Goal: Task Accomplishment & Management: Manage account settings

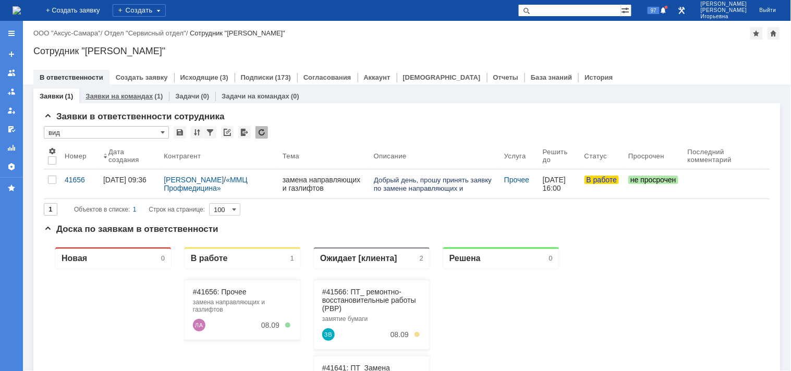
click at [119, 100] on link "Заявки на командах" at bounding box center [119, 96] width 67 height 8
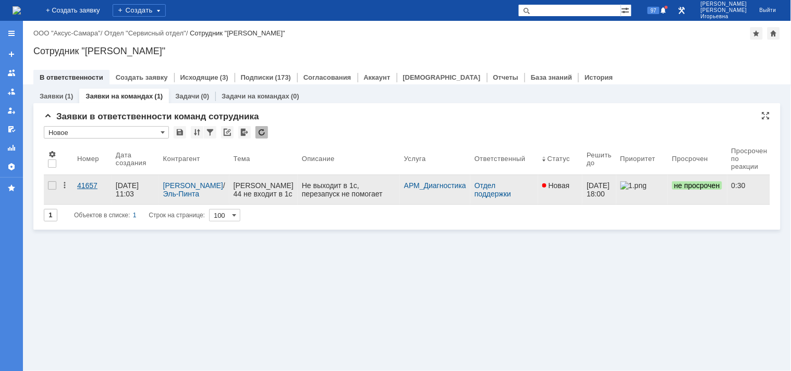
click at [87, 181] on div "41657" at bounding box center [92, 185] width 30 height 8
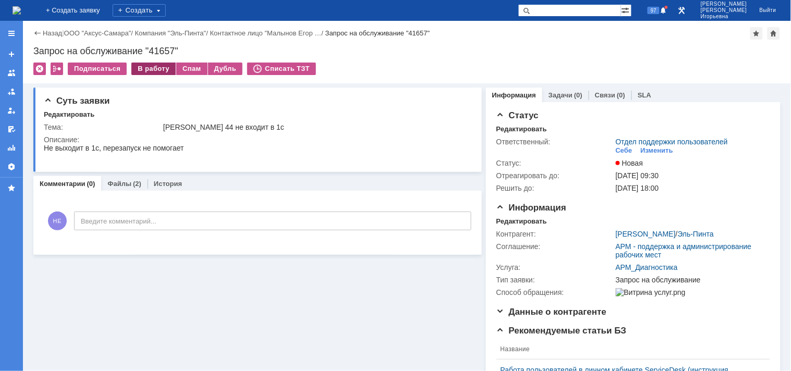
click at [143, 68] on div "В работу" at bounding box center [153, 69] width 44 height 13
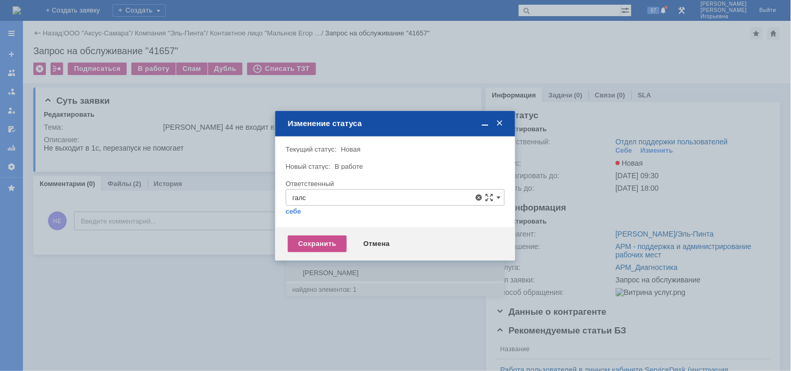
click at [333, 272] on span "Галстьян Степан Александрович" at bounding box center [395, 273] width 205 height 8
type input "Галстьян Степан Александрович"
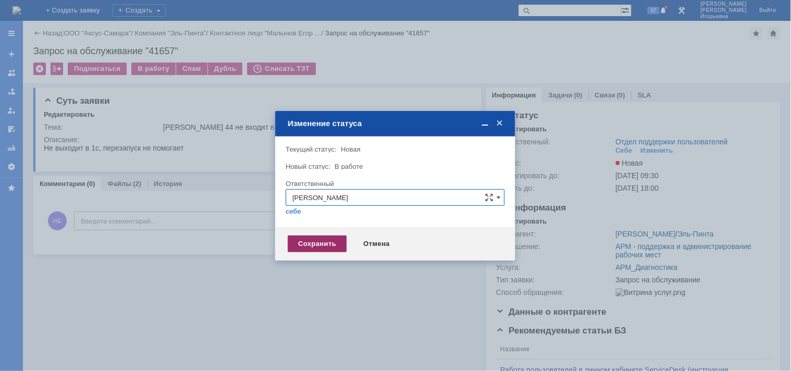
click at [320, 249] on div "Сохранить" at bounding box center [317, 244] width 59 height 17
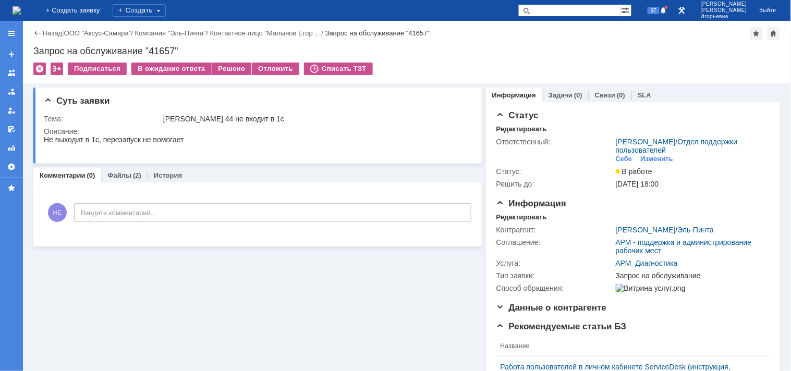
click at [21, 11] on img at bounding box center [17, 10] width 8 height 8
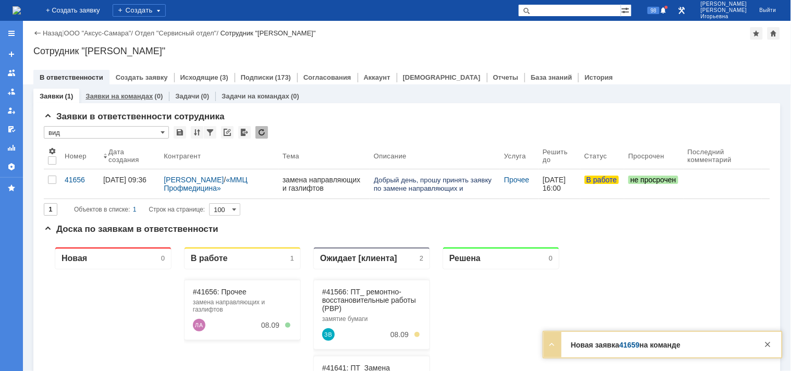
click at [120, 95] on link "Заявки на командах" at bounding box center [119, 96] width 67 height 8
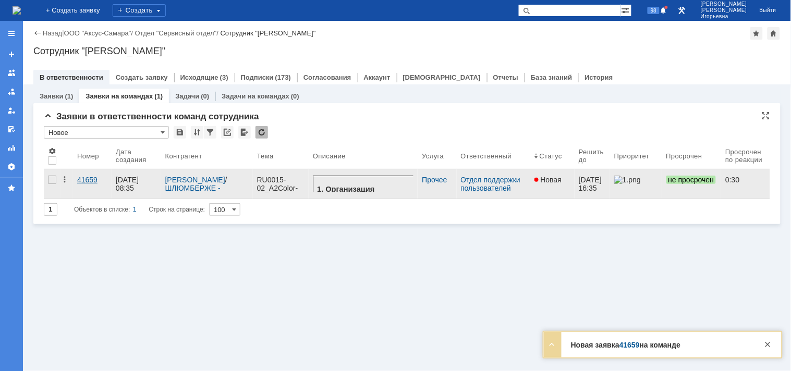
click at [83, 179] on div "41659" at bounding box center [92, 180] width 30 height 8
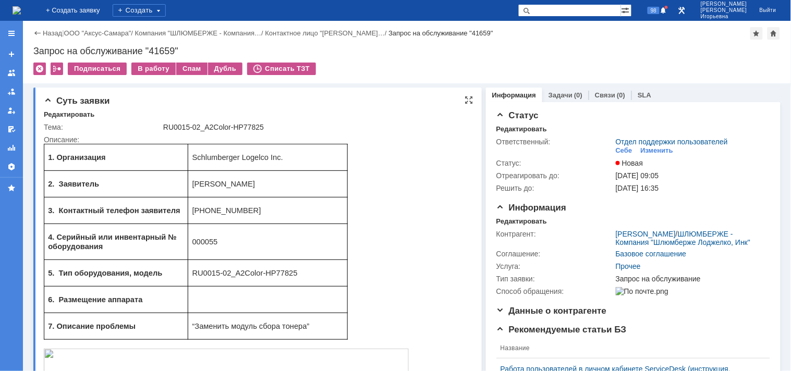
click at [206, 241] on span "000055" at bounding box center [205, 241] width 26 height 8
copy span "000055"
drag, startPoint x: 31, startPoint y: 9, endPoint x: 22, endPoint y: 1, distance: 12.2
click at [21, 8] on img at bounding box center [17, 10] width 8 height 8
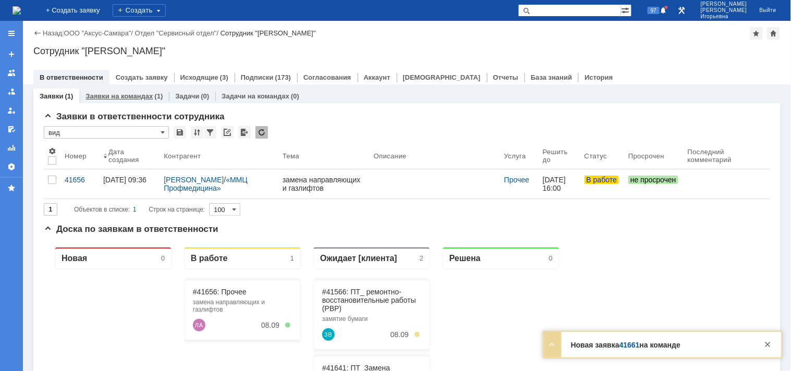
click at [118, 95] on link "Заявки на командах" at bounding box center [119, 96] width 67 height 8
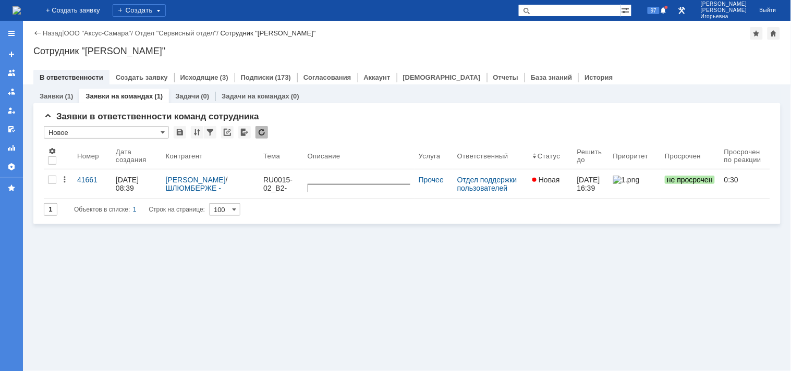
click at [579, 4] on input "text" at bounding box center [569, 10] width 103 height 13
type input "41641"
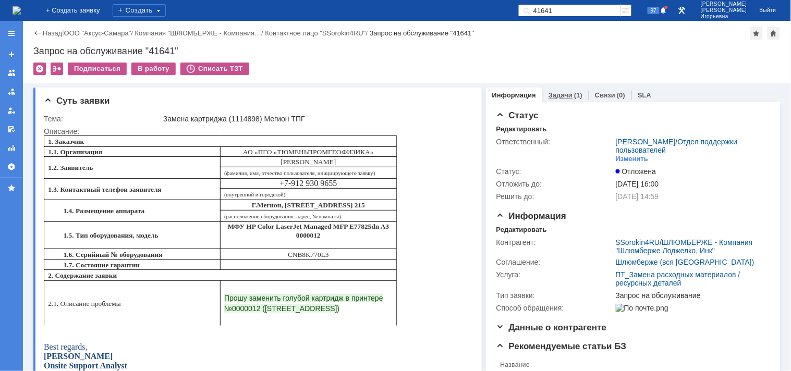
click at [550, 95] on link "Задачи" at bounding box center [561, 95] width 24 height 8
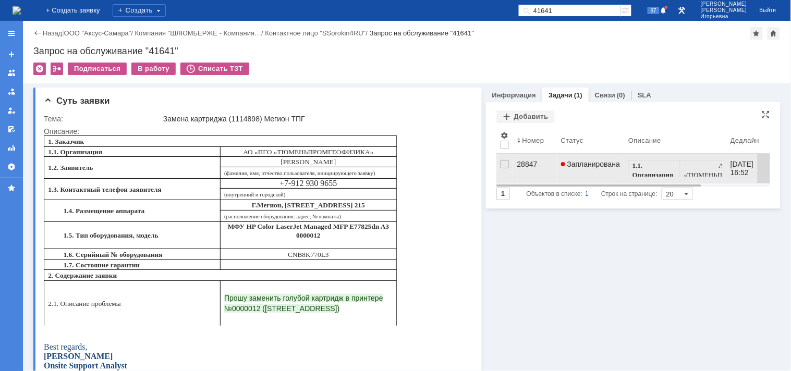
click at [524, 164] on div "28847" at bounding box center [534, 164] width 35 height 8
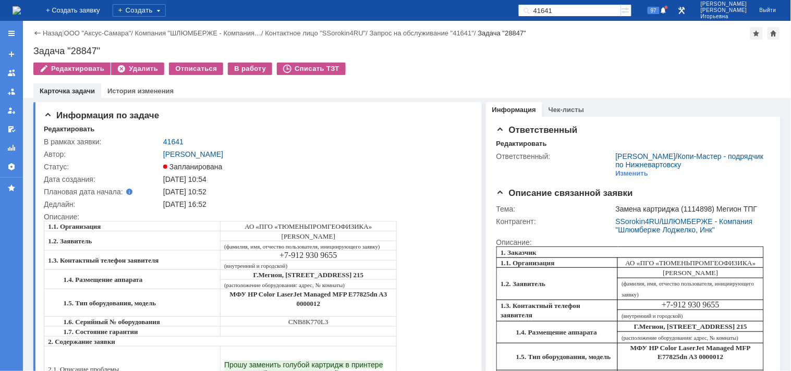
click at [21, 7] on img at bounding box center [17, 10] width 8 height 8
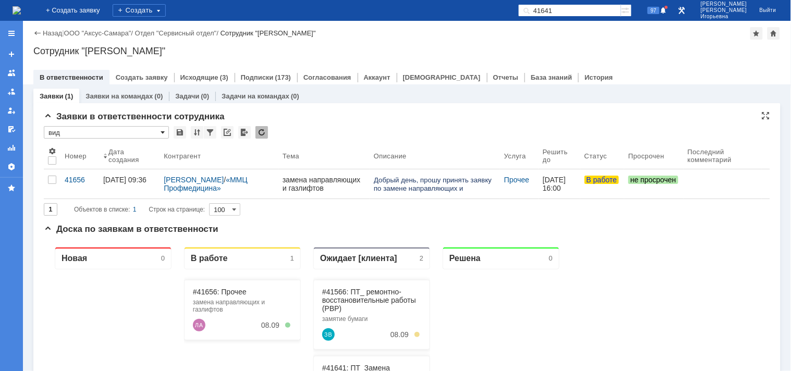
click at [163, 131] on span at bounding box center [163, 132] width 4 height 8
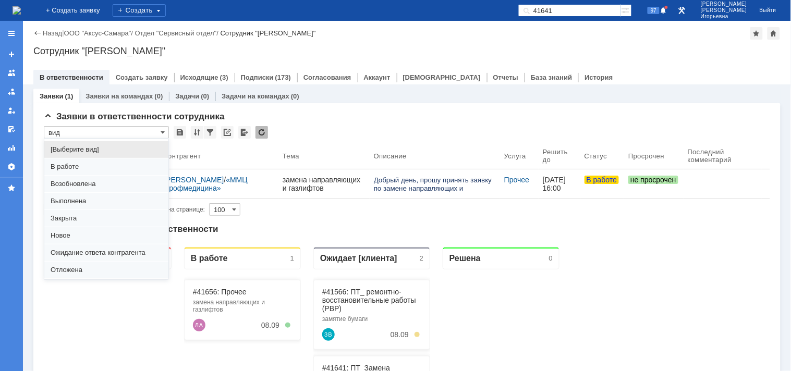
scroll to position [29, 0]
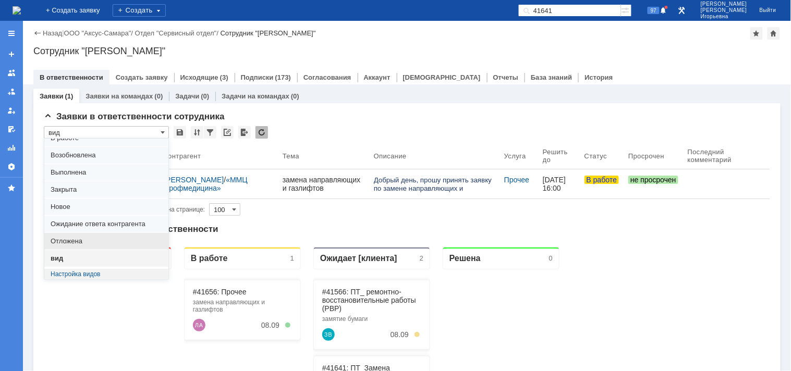
click at [78, 246] on span "Отложена" at bounding box center [107, 241] width 112 height 8
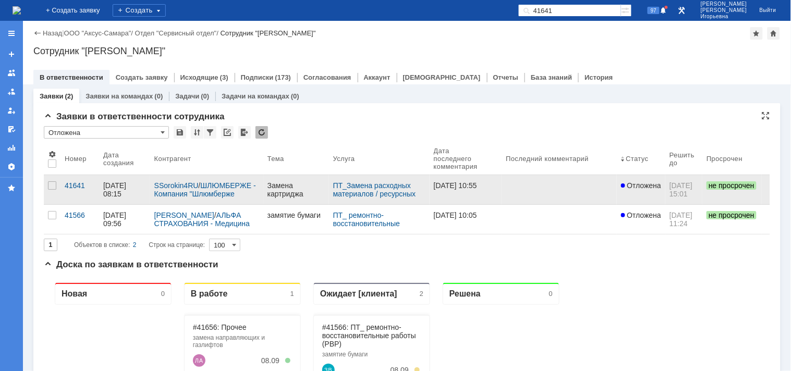
scroll to position [0, 0]
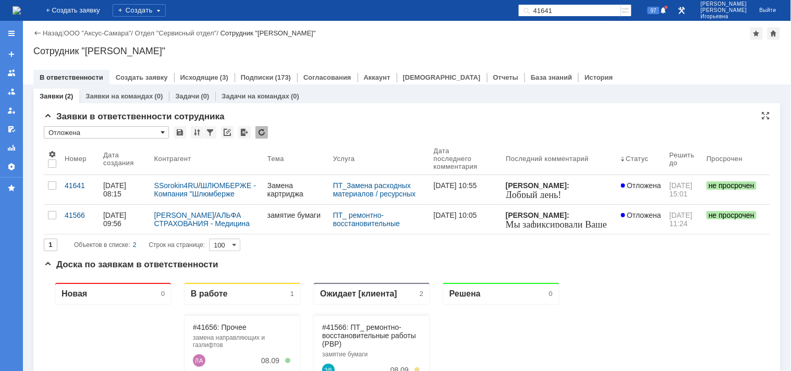
click at [164, 133] on span at bounding box center [163, 132] width 4 height 8
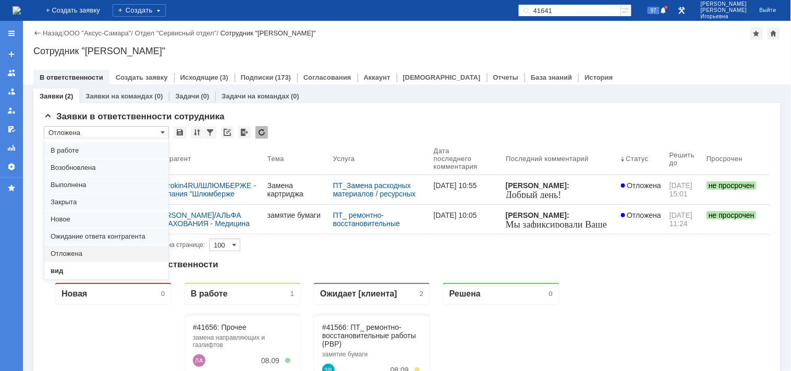
scroll to position [29, 0]
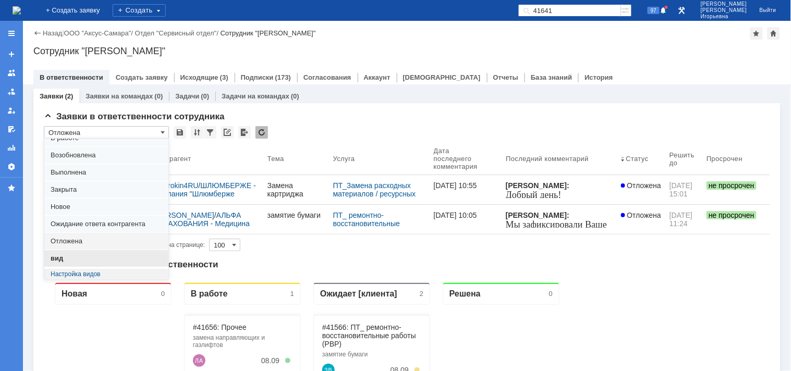
click at [58, 257] on span "вид" at bounding box center [107, 258] width 112 height 8
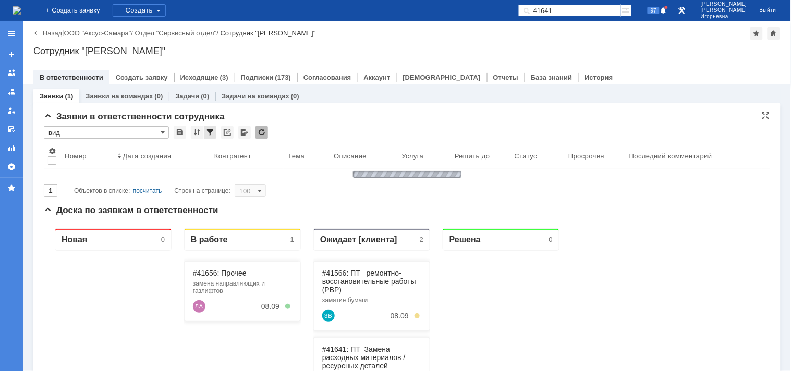
type input "вид"
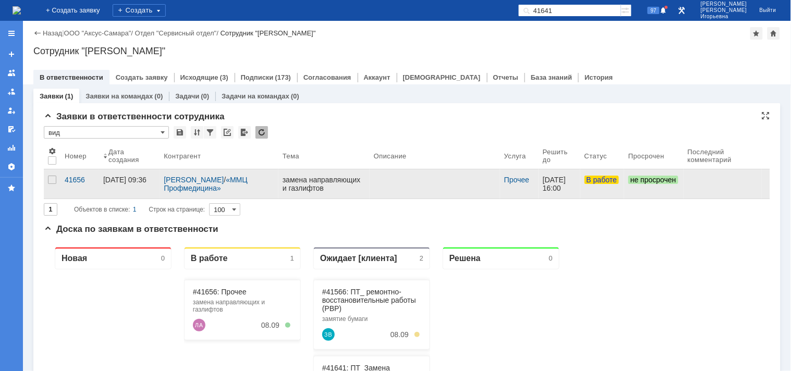
scroll to position [0, 0]
click at [79, 179] on div "41656" at bounding box center [80, 180] width 30 height 8
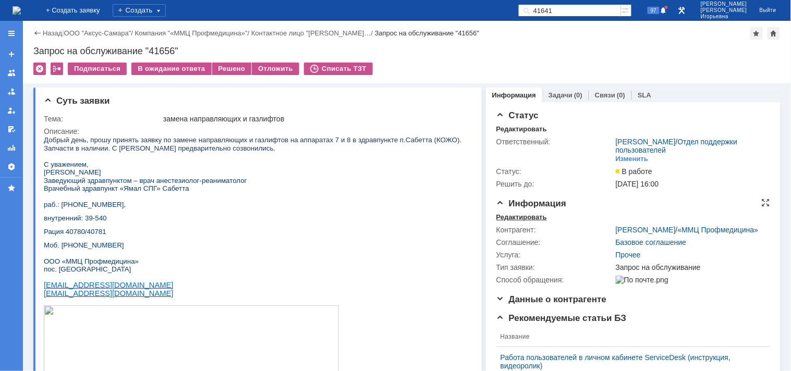
click at [507, 216] on div "Редактировать" at bounding box center [521, 217] width 51 height 8
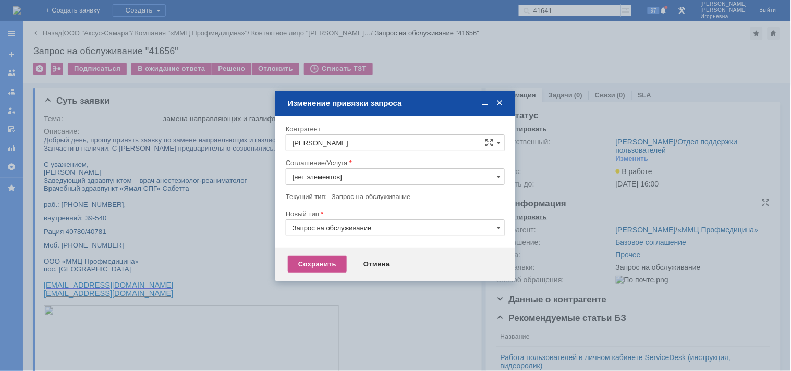
type input "Прочее"
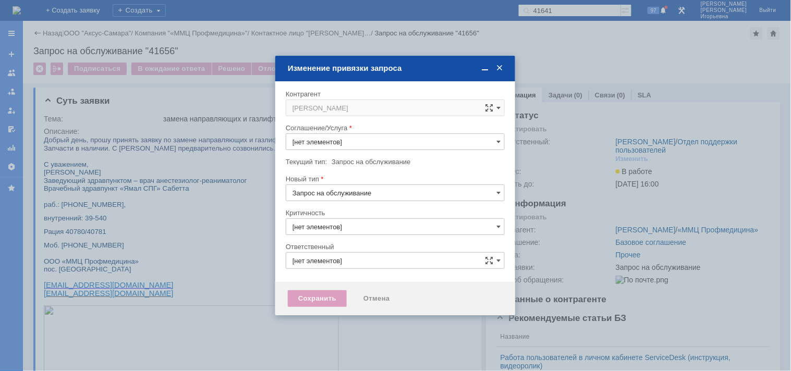
type input "3. Низкая"
type input "Прочее"
type input "[не указано]"
type input "[PERSON_NAME]"
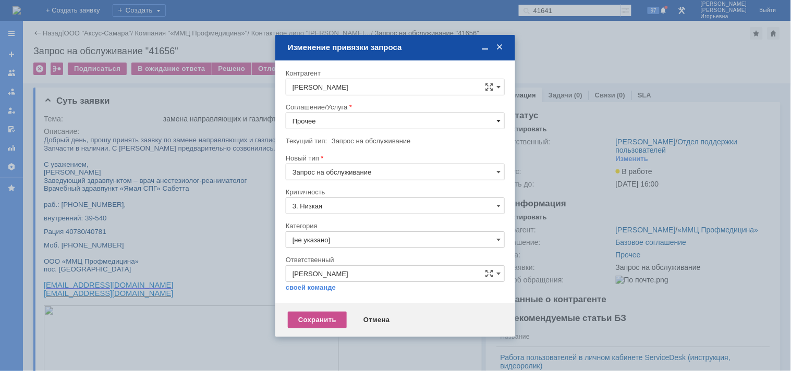
click at [498, 119] on span at bounding box center [498, 121] width 4 height 8
click at [325, 174] on span "Выезд инженера" at bounding box center [395, 174] width 205 height 8
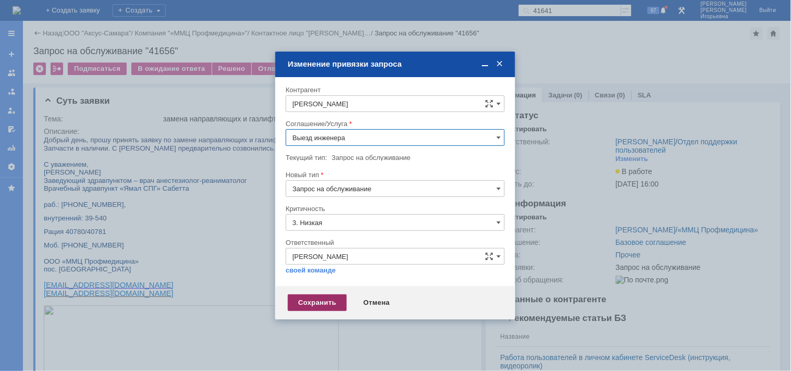
type input "Выезд инженера"
click at [315, 299] on div "Сохранить" at bounding box center [317, 303] width 59 height 17
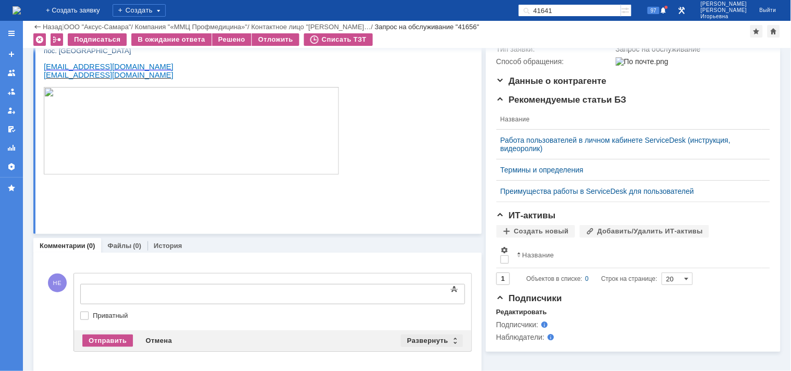
click at [451, 336] on div "Развернуть" at bounding box center [432, 341] width 62 height 13
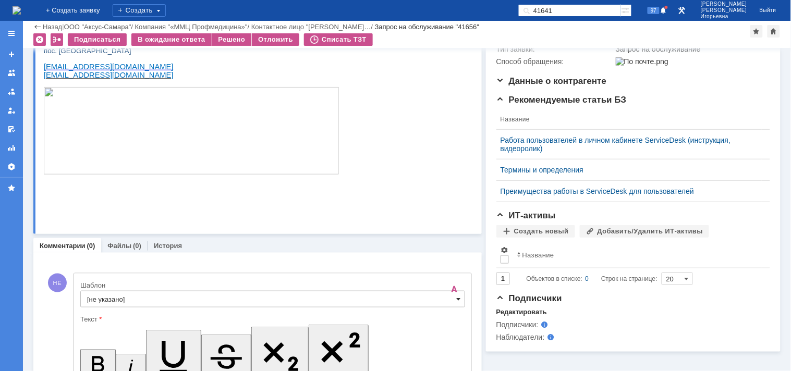
click at [457, 301] on span at bounding box center [459, 299] width 4 height 8
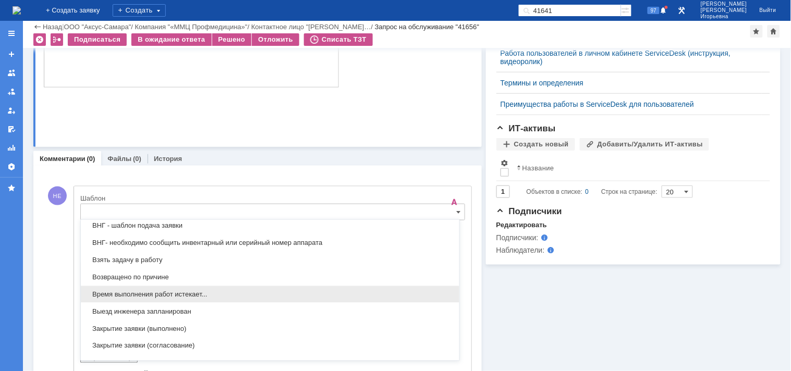
scroll to position [365, 0]
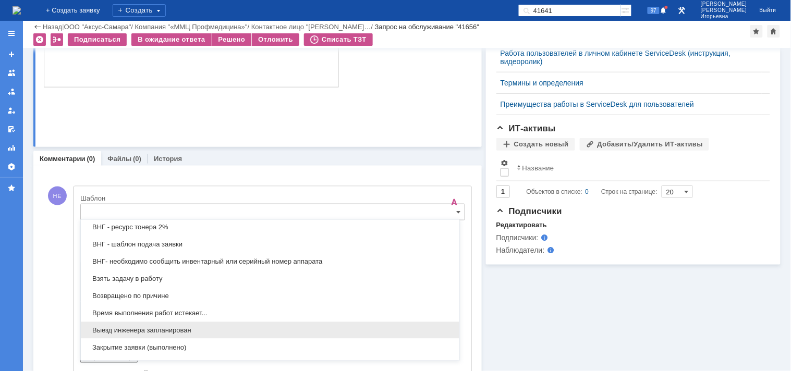
click at [111, 329] on span "Выезд инженера запланирован" at bounding box center [270, 330] width 366 height 8
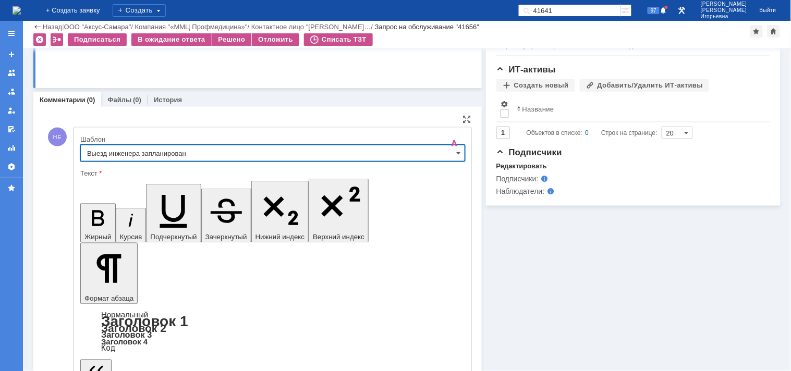
type input "Выезд инженера запланирован"
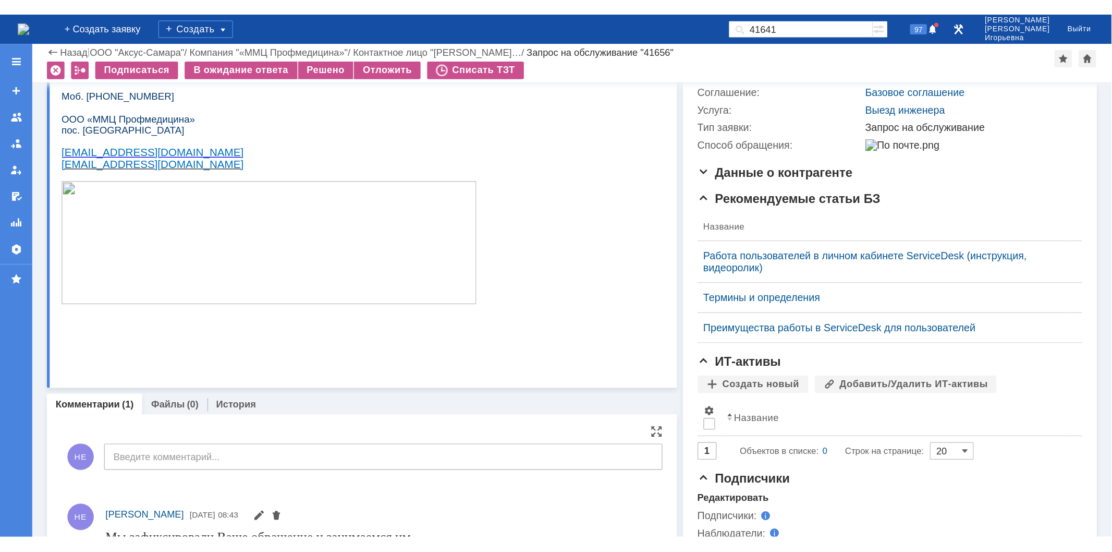
scroll to position [0, 0]
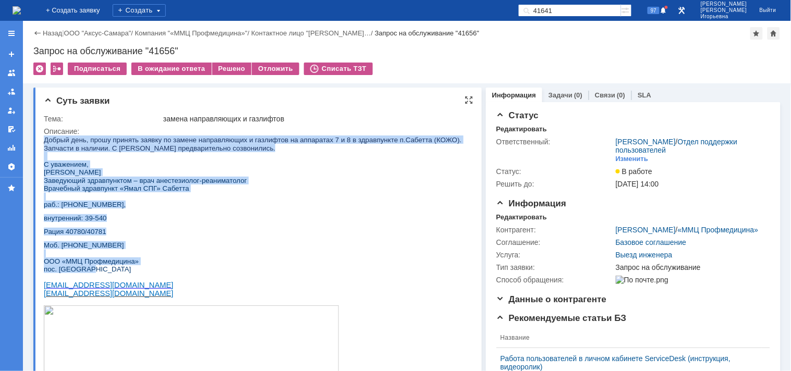
drag, startPoint x: 94, startPoint y: 273, endPoint x: 36, endPoint y: 146, distance: 139.3
click at [43, 146] on html "Добрый день, прошу принять заявку по замене направляющих и газлифтов на аппарат…" at bounding box center [253, 284] width 420 height 298
copy div "Добрый день, прошу принять заявку по замене направляющих и газлифтов на аппарат…"
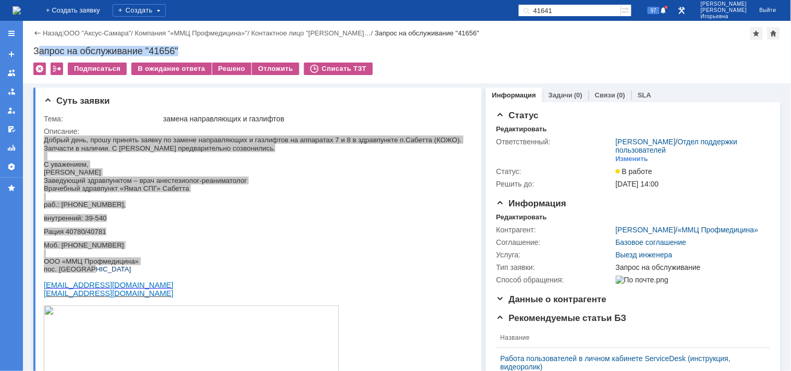
drag, startPoint x: 186, startPoint y: 48, endPoint x: 38, endPoint y: 51, distance: 148.1
click at [38, 51] on div "Запрос на обслуживание "41656"" at bounding box center [406, 51] width 747 height 10
click at [37, 51] on div "Запрос на обслуживание "41656"" at bounding box center [406, 51] width 747 height 10
drag, startPoint x: 32, startPoint y: 50, endPoint x: 195, endPoint y: 50, distance: 162.2
click at [195, 50] on div "Назад | ООО "Аксус-Самара" / Компания "«ММЦ Профмедицина»" / Контактное лицо "[…" at bounding box center [407, 52] width 768 height 63
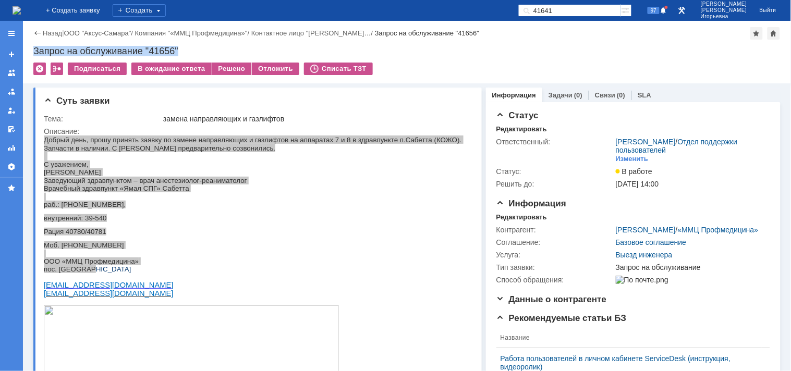
copy div "Запрос на обслуживание "41656""
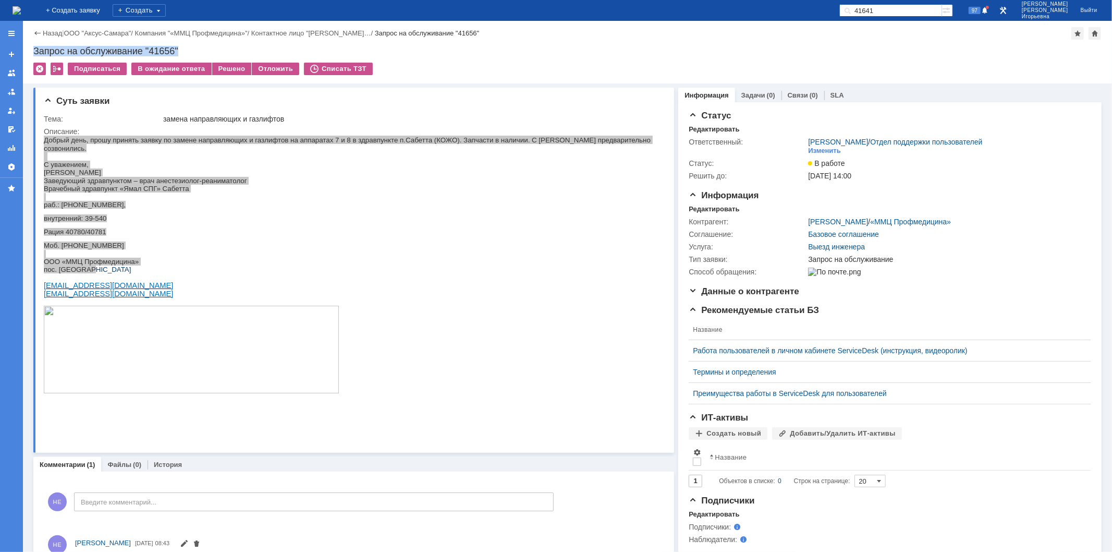
click at [21, 13] on img at bounding box center [17, 10] width 8 height 8
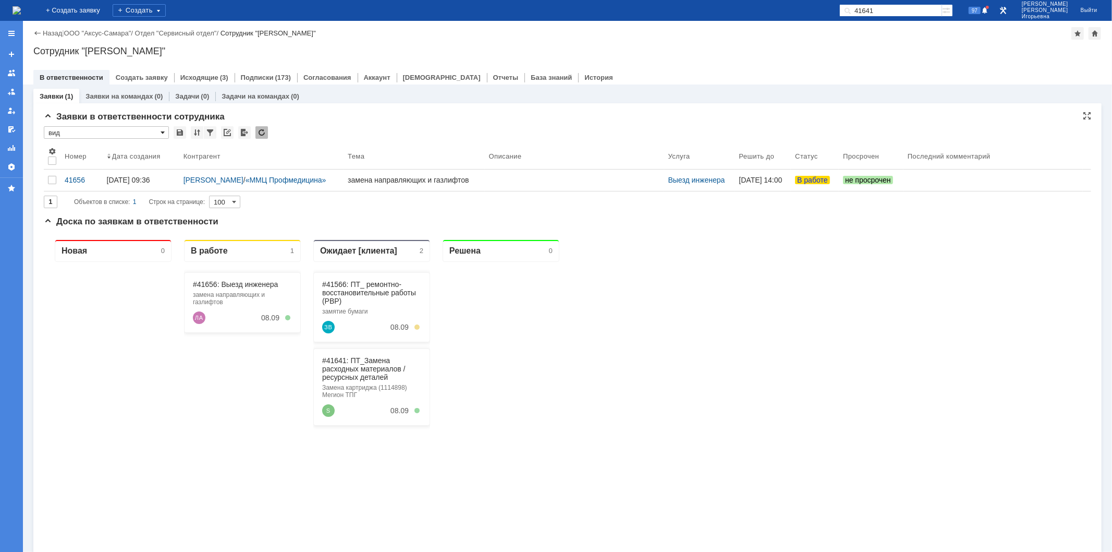
click at [162, 132] on span at bounding box center [163, 132] width 4 height 8
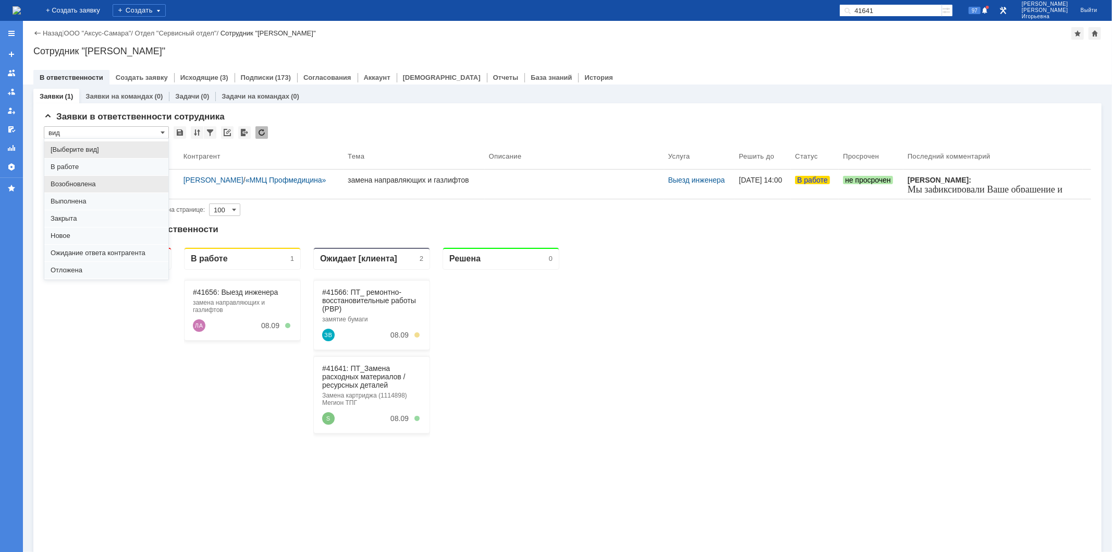
scroll to position [29, 0]
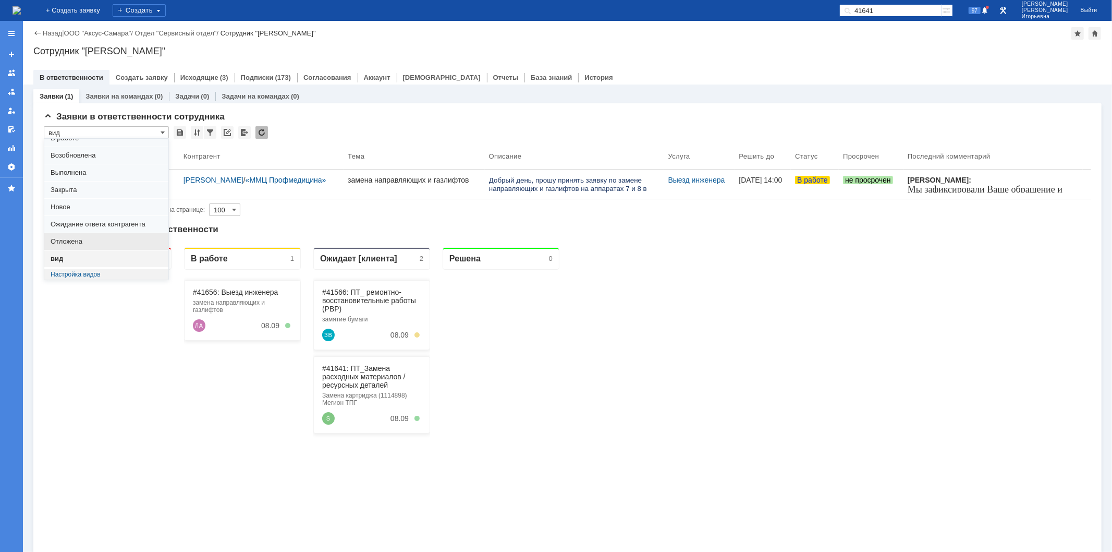
click at [63, 240] on span "Отложена" at bounding box center [107, 241] width 112 height 8
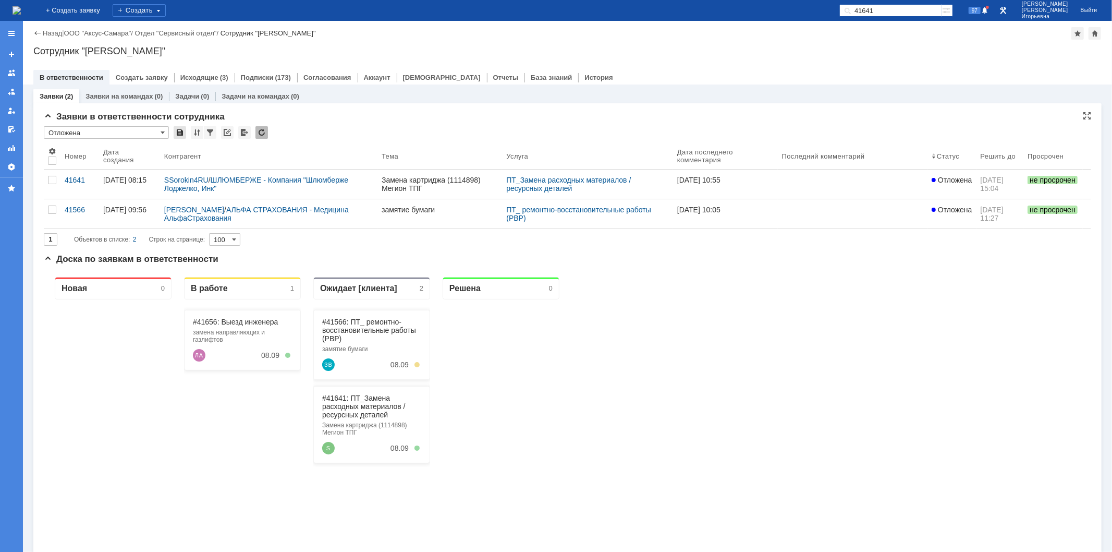
scroll to position [0, 0]
click at [161, 131] on span at bounding box center [163, 132] width 4 height 8
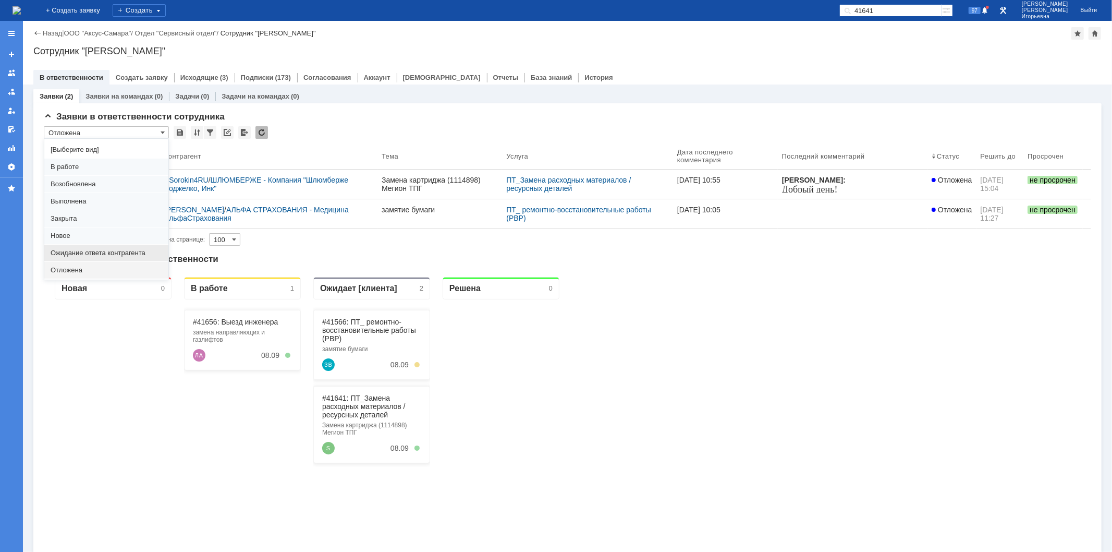
click at [66, 249] on span "Ожидание ответа контрагента" at bounding box center [107, 253] width 112 height 8
type input "Ожидание ответа контрагента"
type input "20"
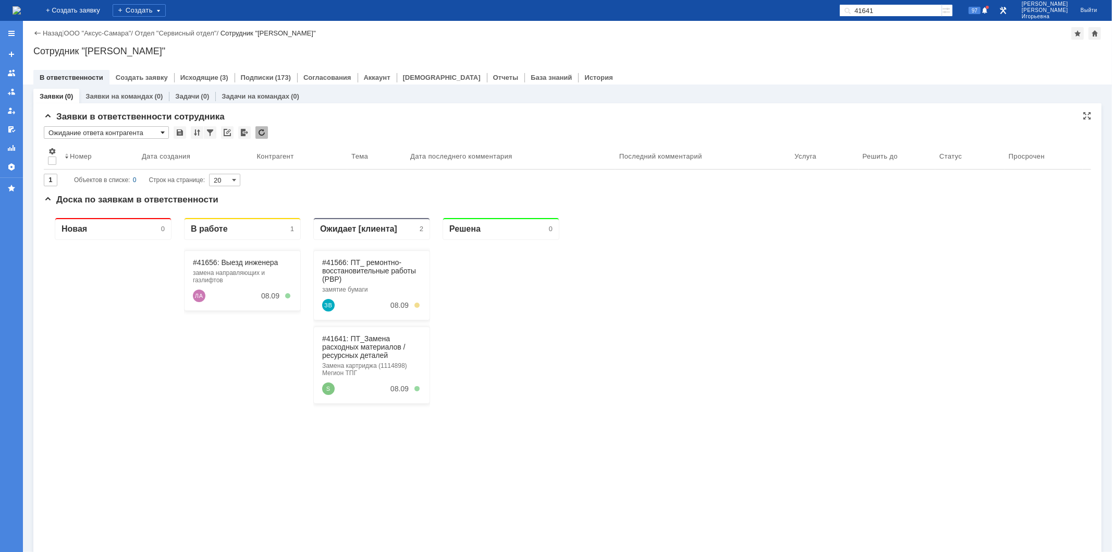
click at [161, 130] on span at bounding box center [163, 132] width 4 height 8
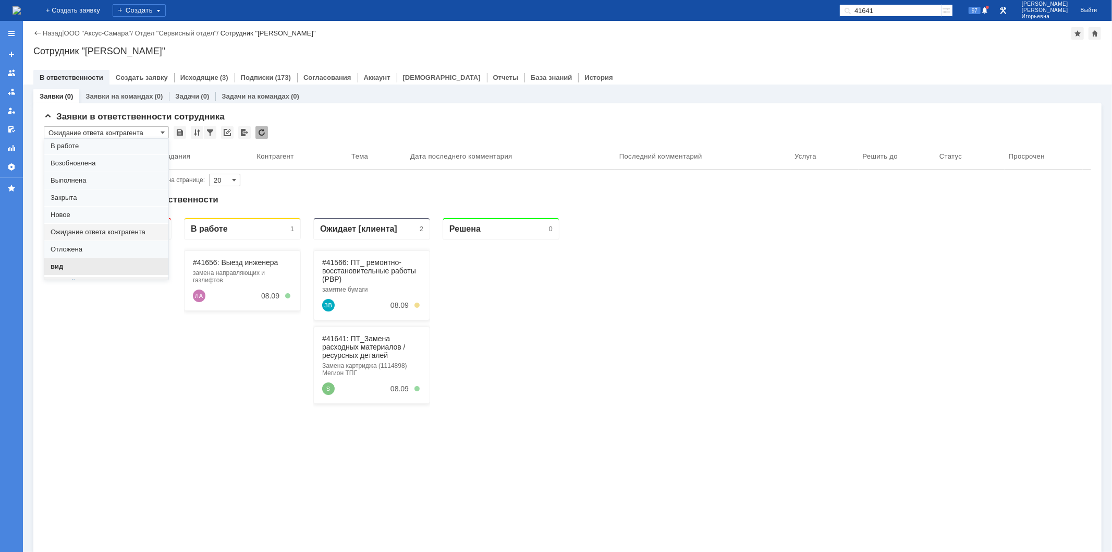
scroll to position [29, 0]
click at [69, 258] on span "вид" at bounding box center [107, 258] width 112 height 8
type input "вид"
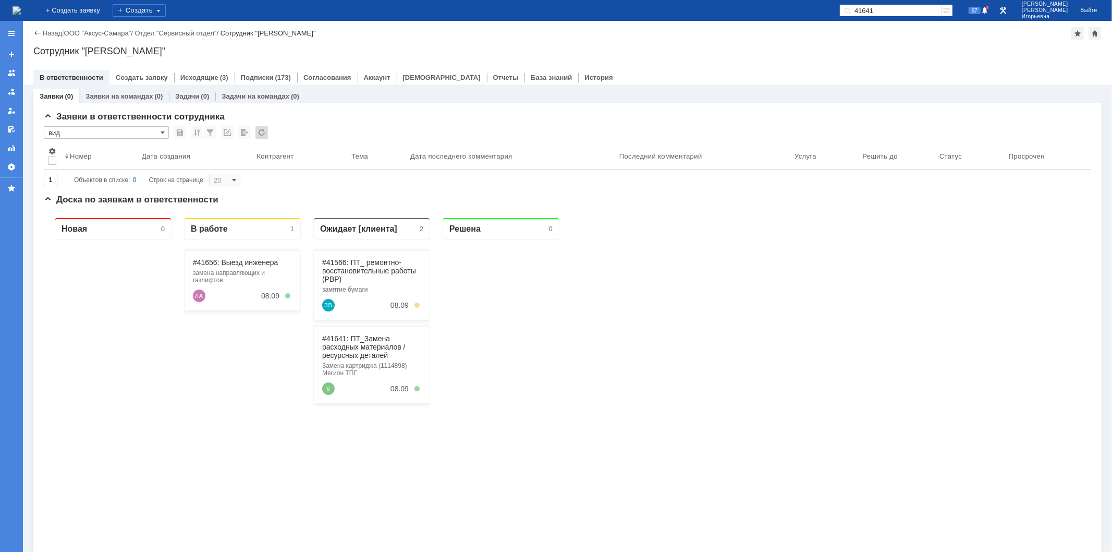
type input "100"
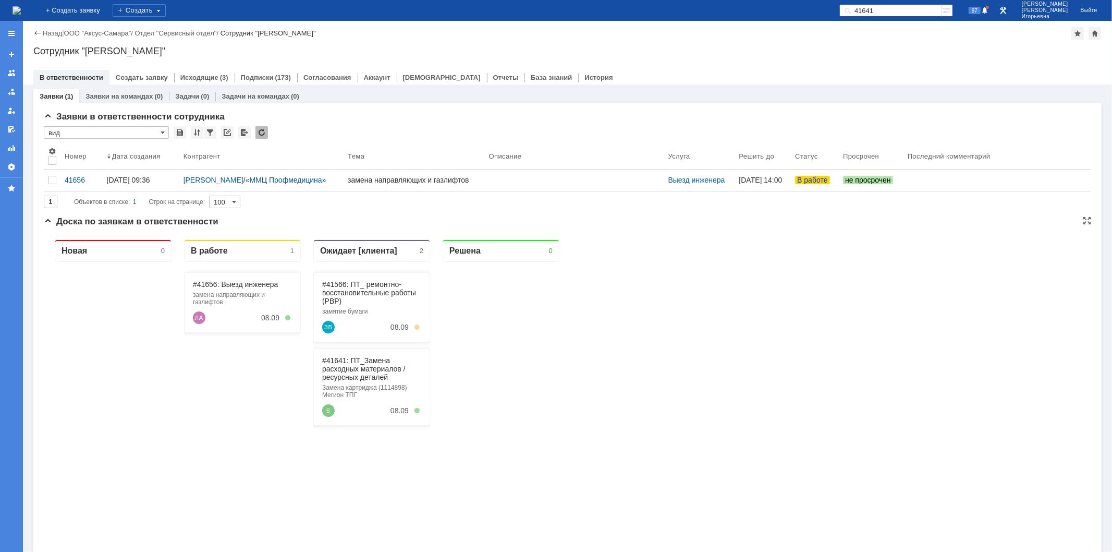
type input "вид"
